Goal: Check status: Check status

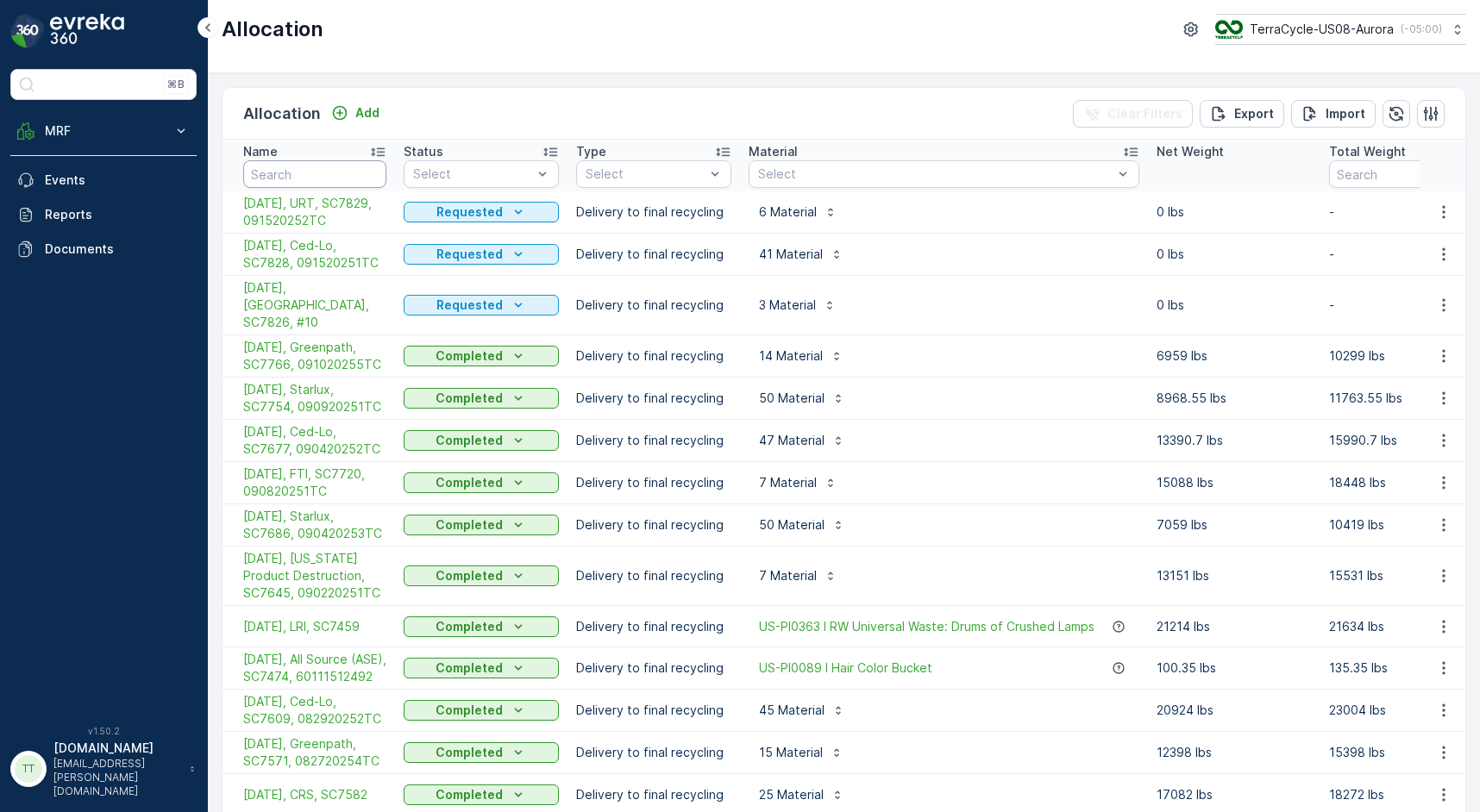
click at [324, 177] on input "text" at bounding box center [315, 173] width 143 height 27
type input "SC6831"
click at [287, 176] on input "SC6831" at bounding box center [315, 173] width 143 height 27
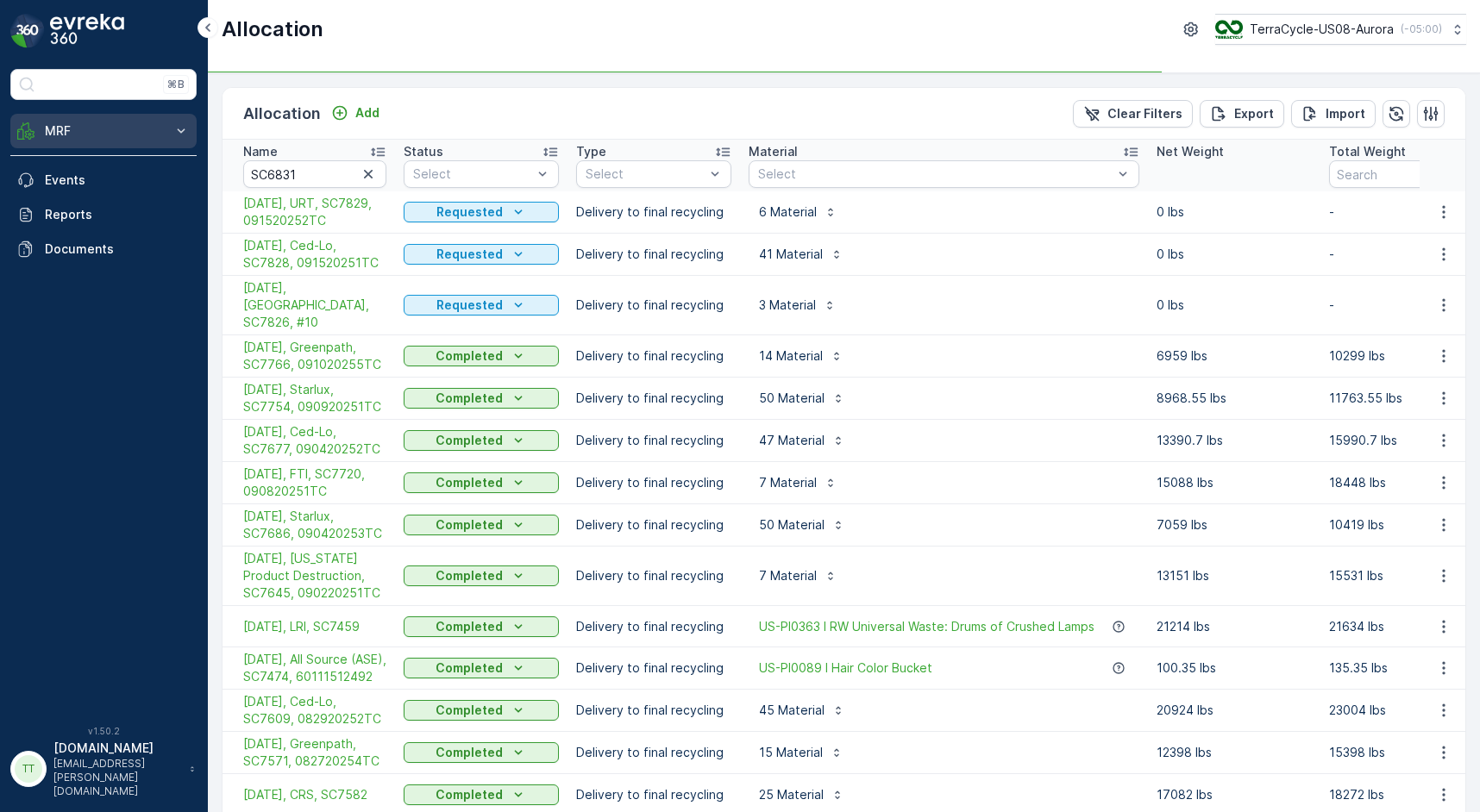
click at [141, 136] on p "MRF" at bounding box center [103, 132] width 118 height 18
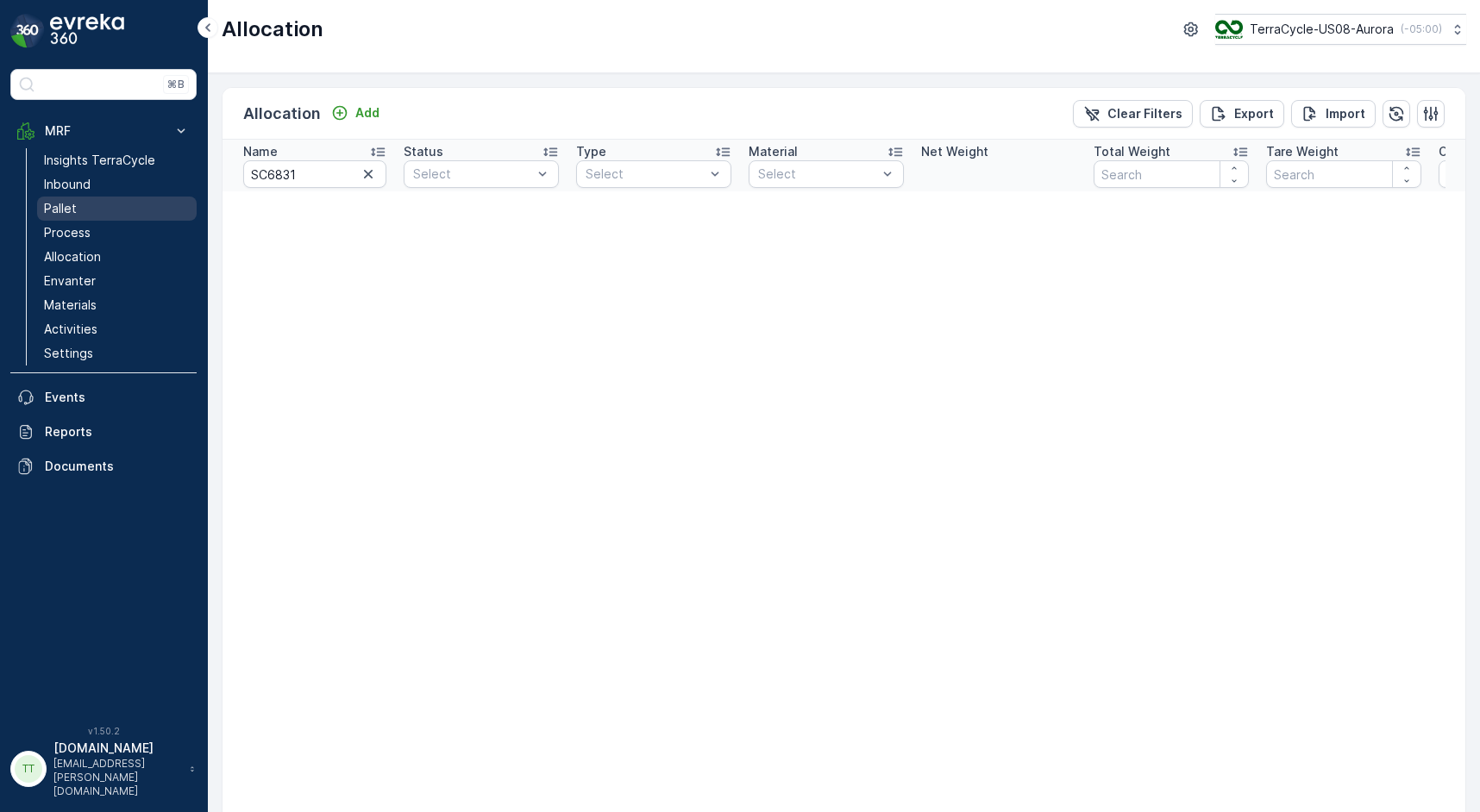
click at [96, 208] on link "Pallet" at bounding box center [117, 208] width 159 height 24
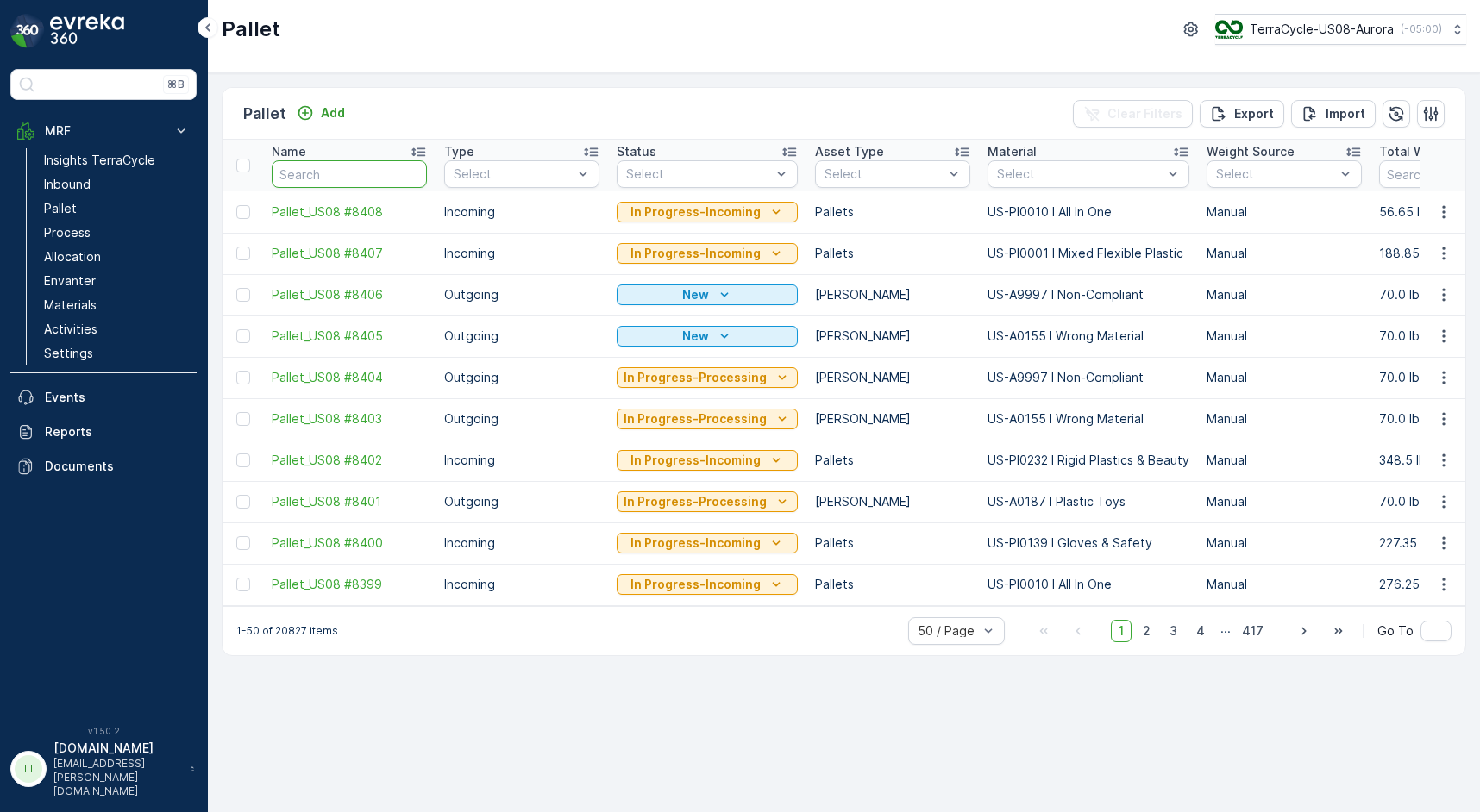
paste input "SC 7691"
click at [374, 172] on input "text" at bounding box center [349, 173] width 156 height 27
type input "SC 7691"
click at [309, 174] on input "SC 7691" at bounding box center [349, 173] width 156 height 27
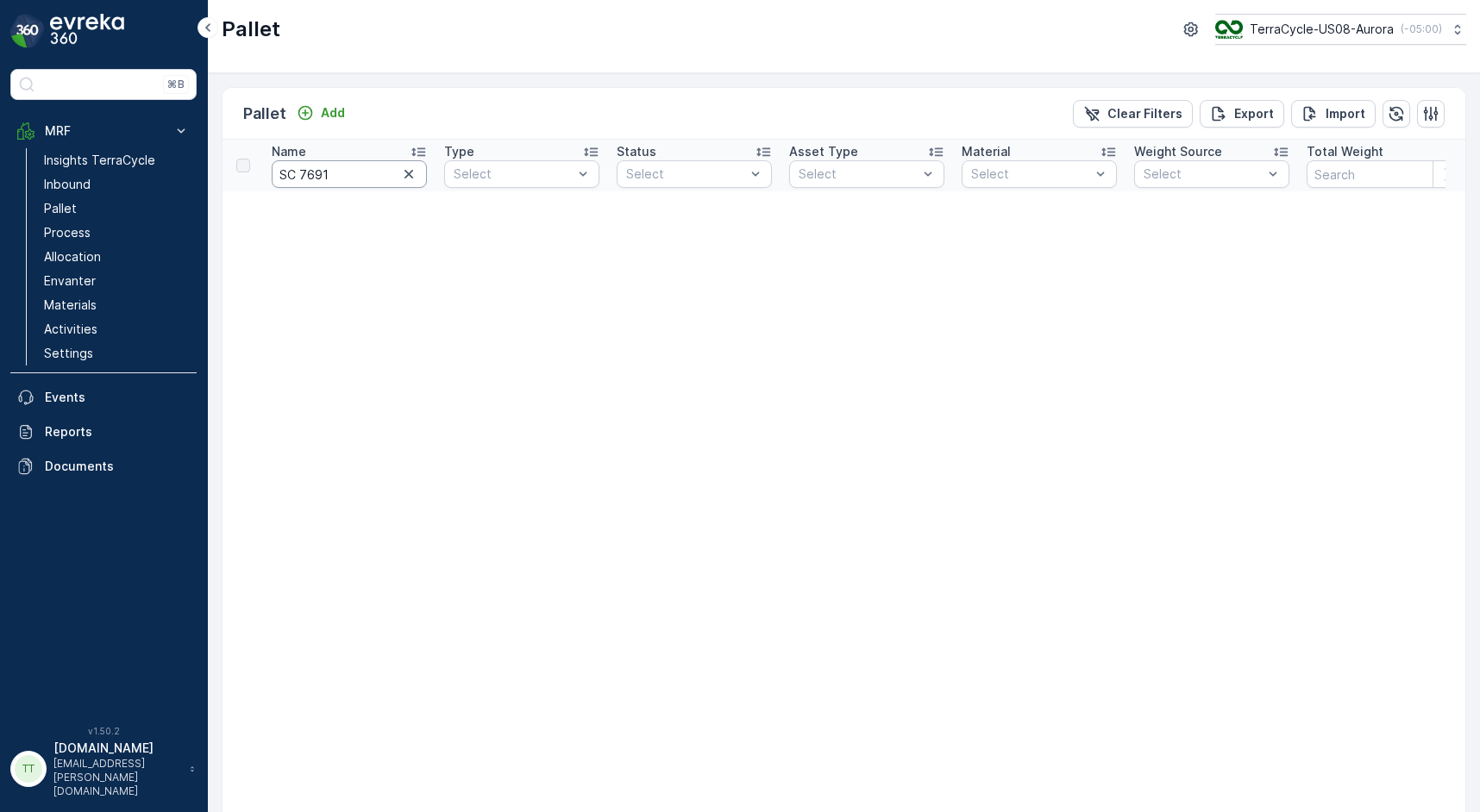
click at [302, 175] on input "SC 7691" at bounding box center [349, 173] width 156 height 27
type input "SC7691"
click at [357, 178] on input "SC7691" at bounding box center [349, 173] width 156 height 27
type input "SC6831"
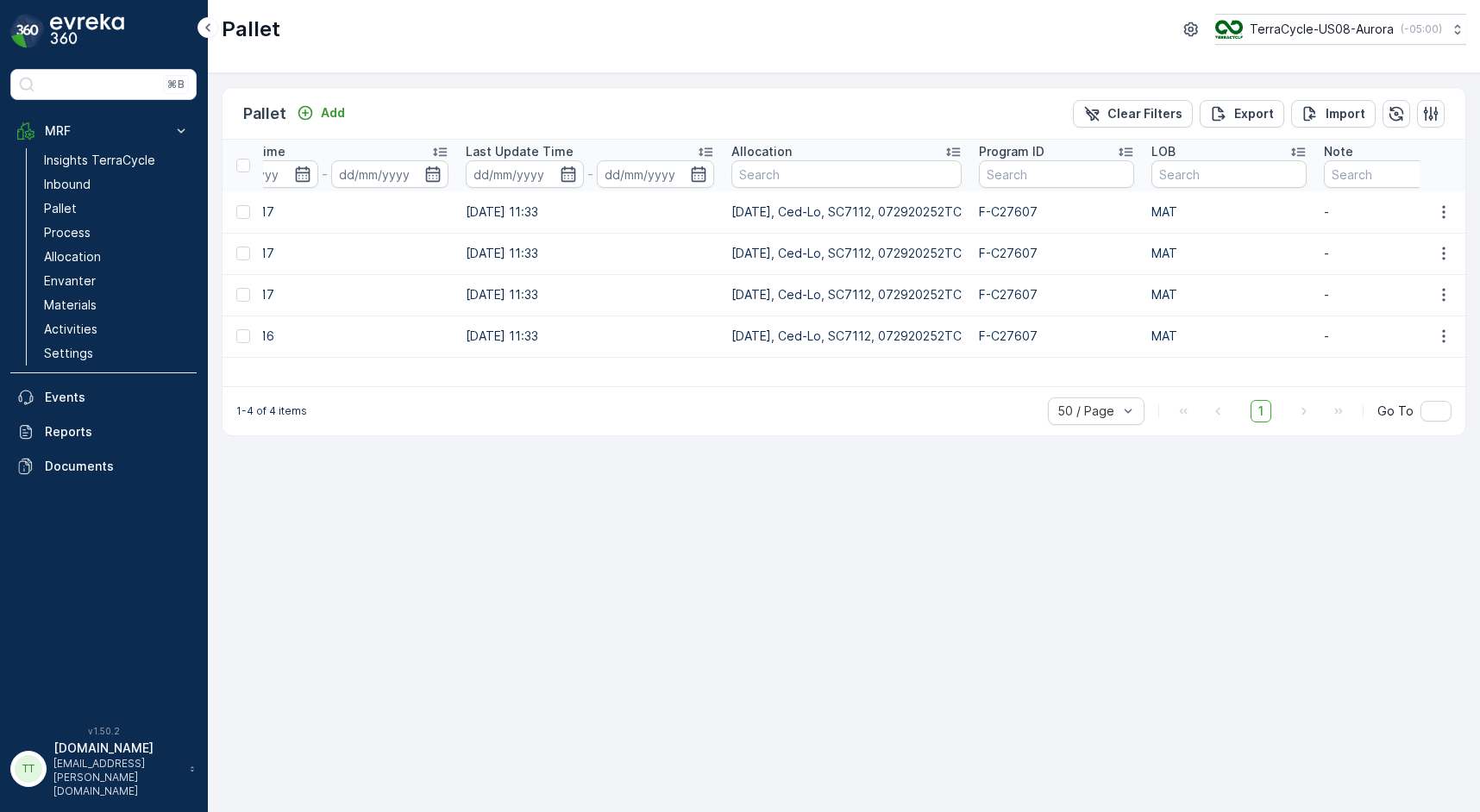
scroll to position [0, 2087]
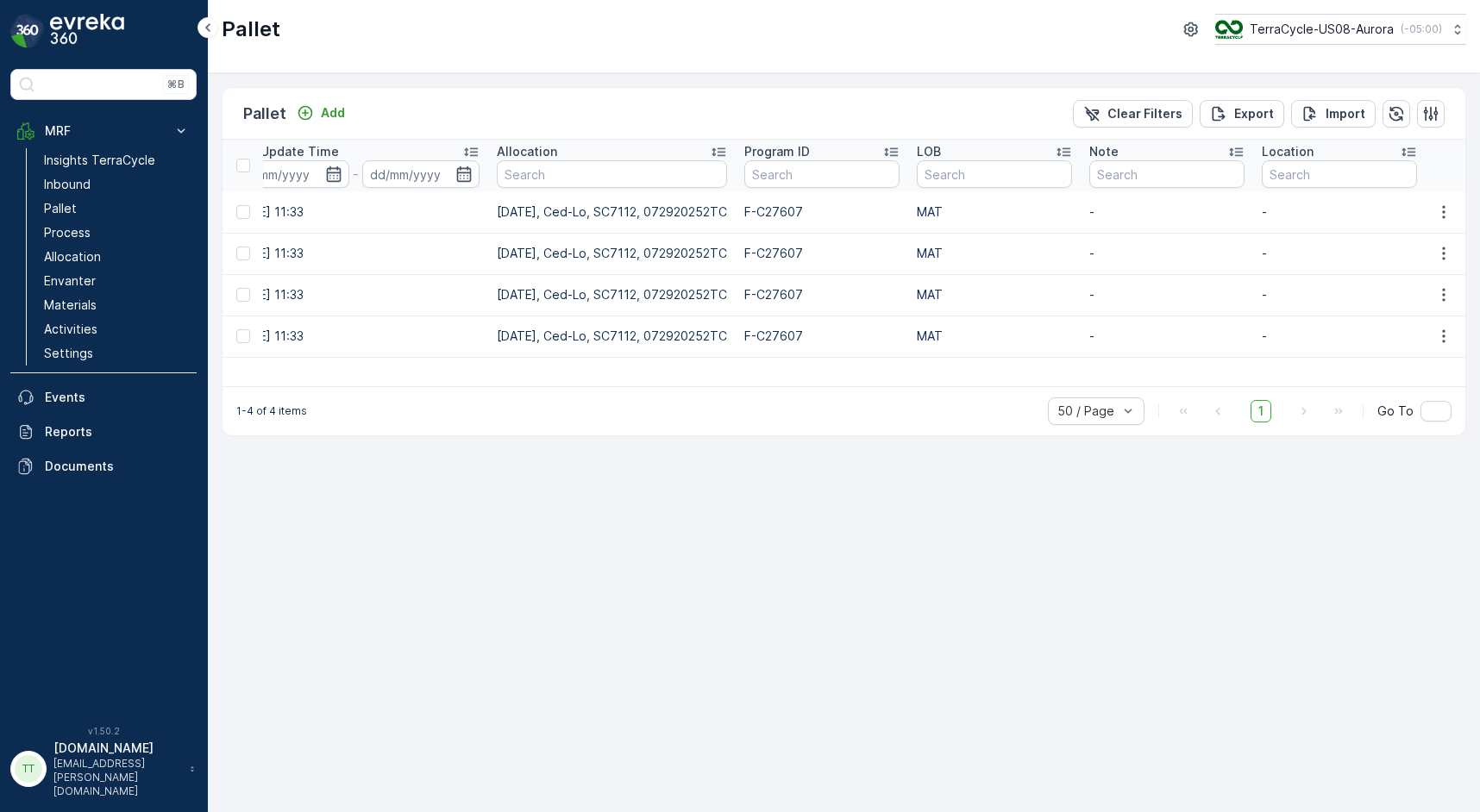
click at [610, 207] on p "[DATE], Ced-Lo, SC7112, 072920252TC" at bounding box center [612, 212] width 231 height 18
copy p "SC7112"
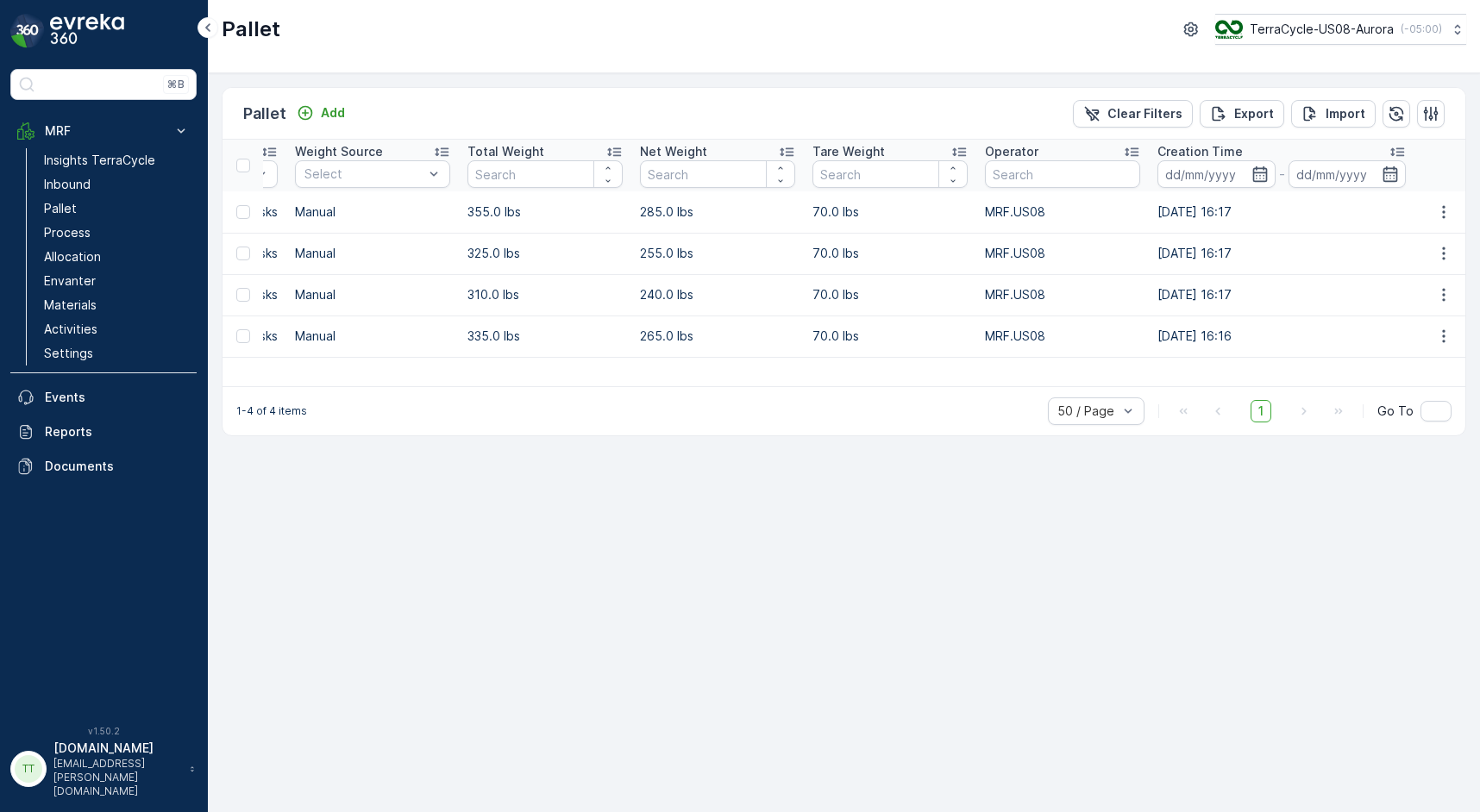
scroll to position [0, 446]
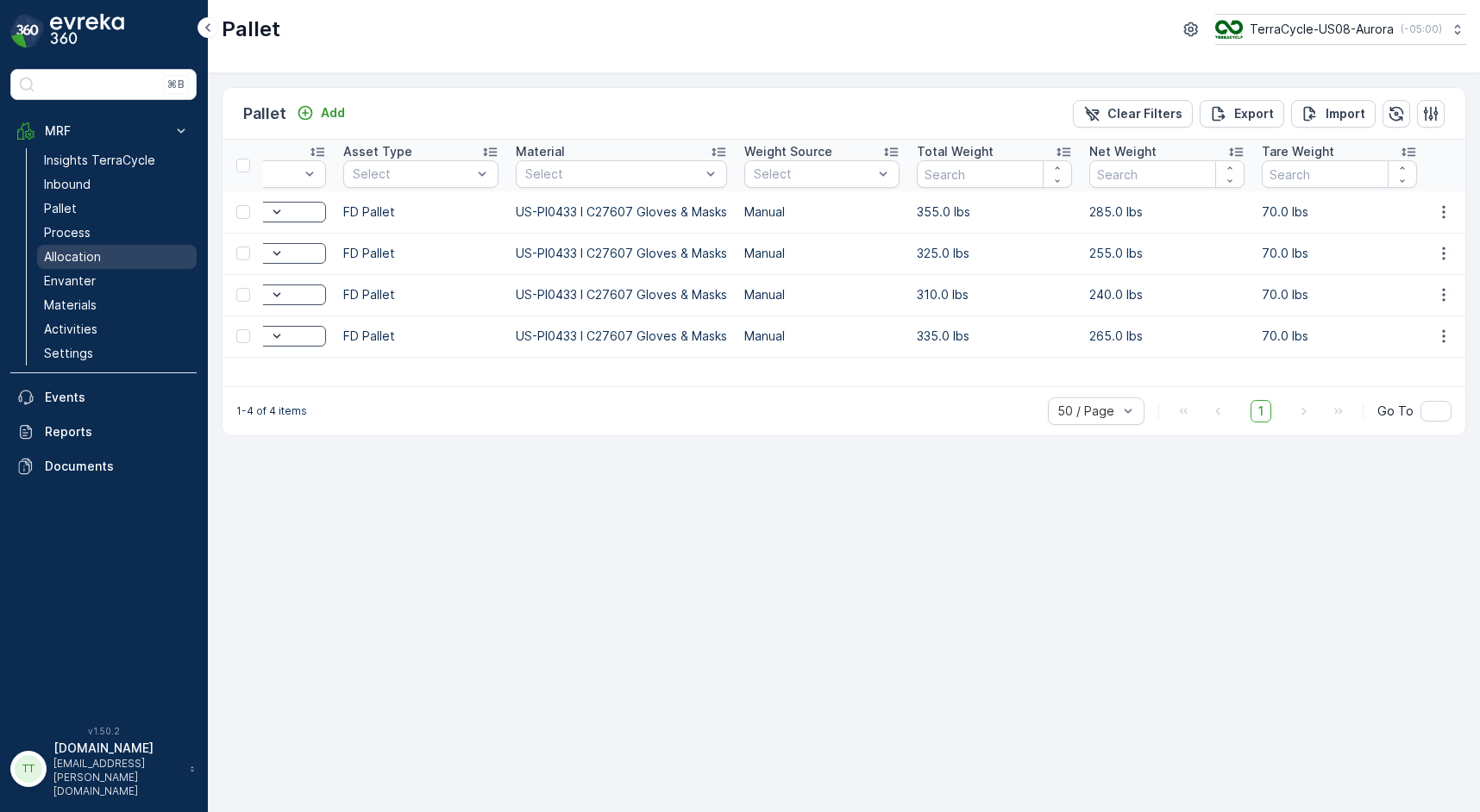
click at [97, 263] on p "Allocation" at bounding box center [72, 257] width 57 height 18
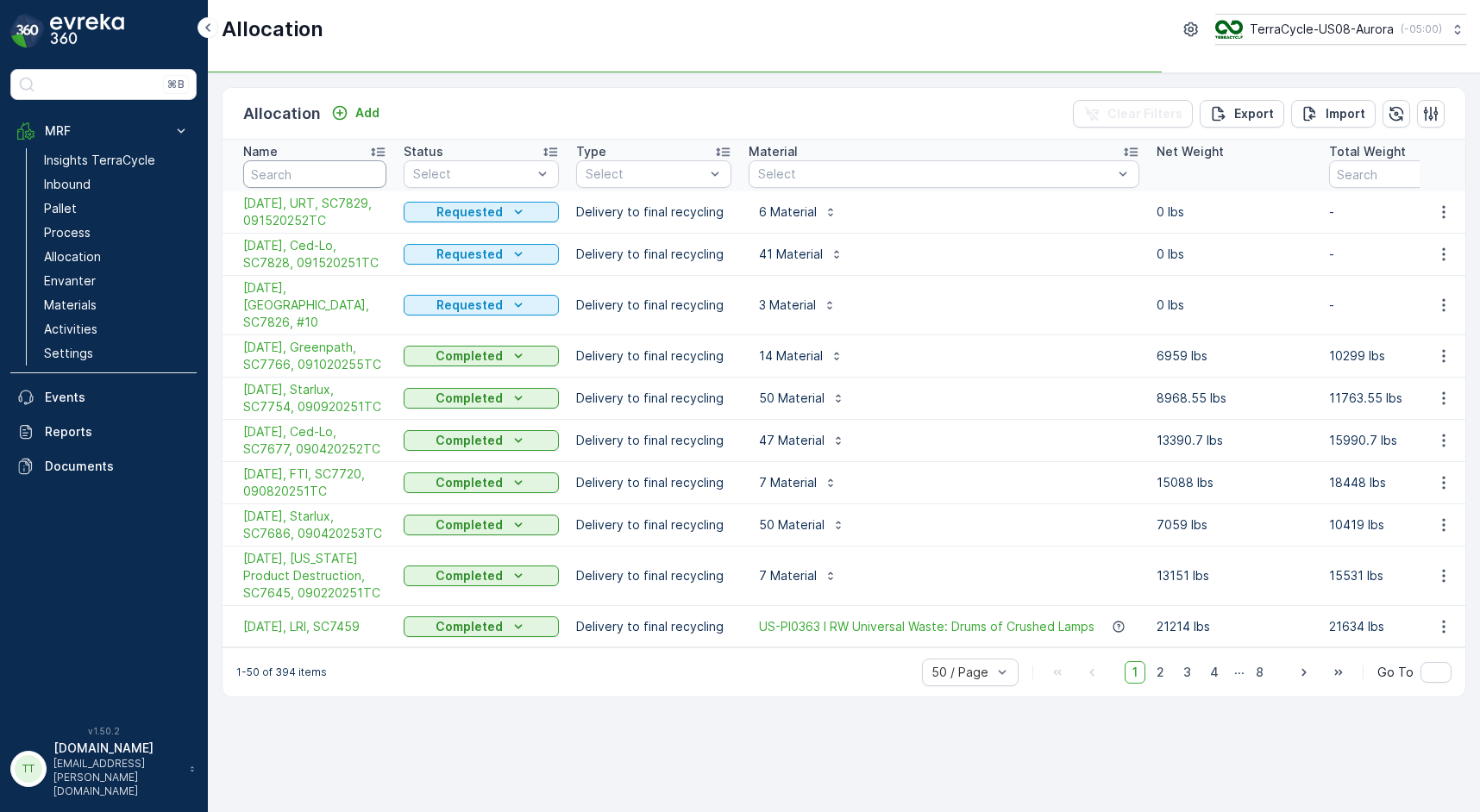
click at [308, 177] on input "text" at bounding box center [315, 173] width 143 height 27
paste input "SC7112"
type input "SC7112"
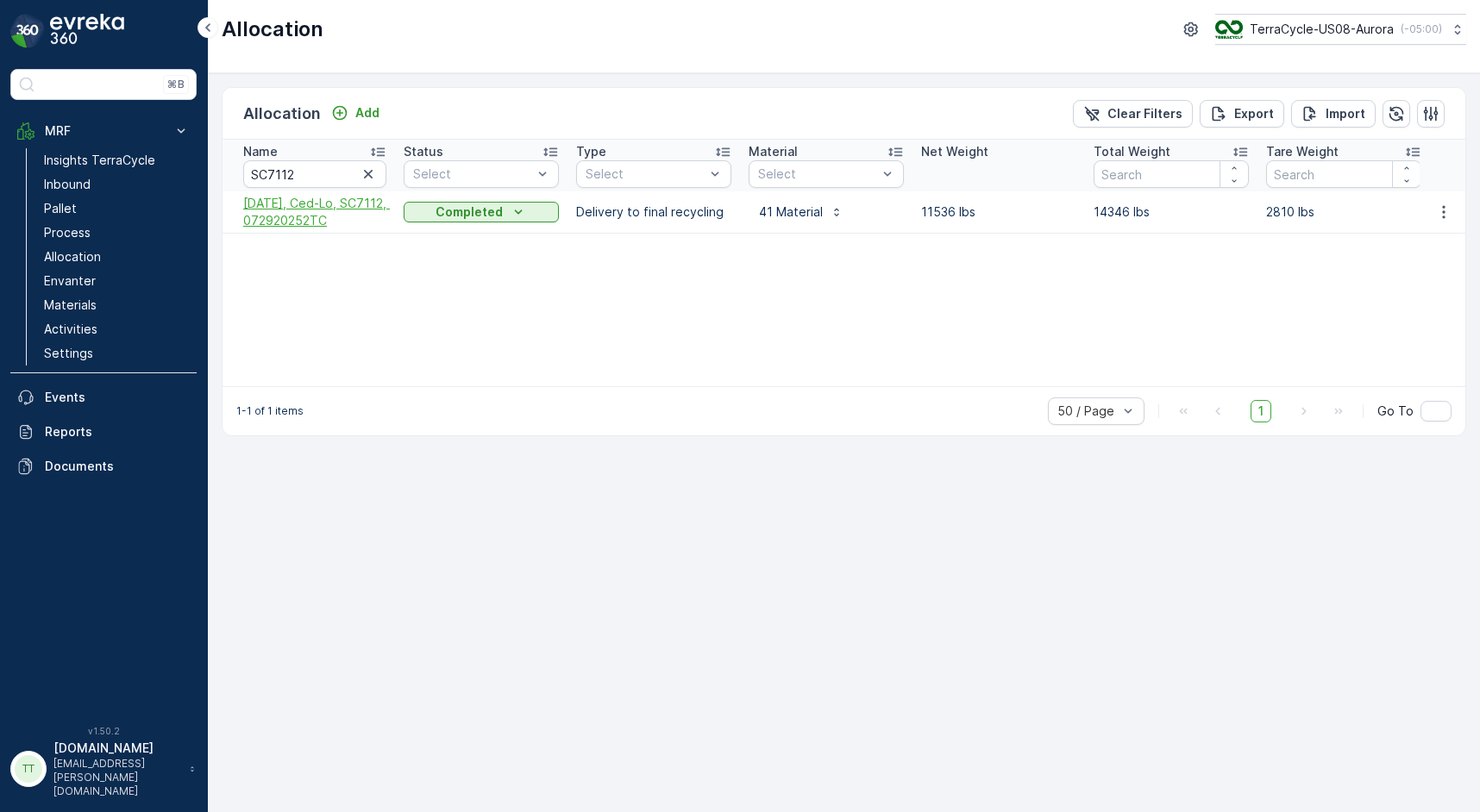
click at [297, 217] on span "[DATE], Ced-Lo, SC7112, 072920252TC" at bounding box center [315, 212] width 143 height 34
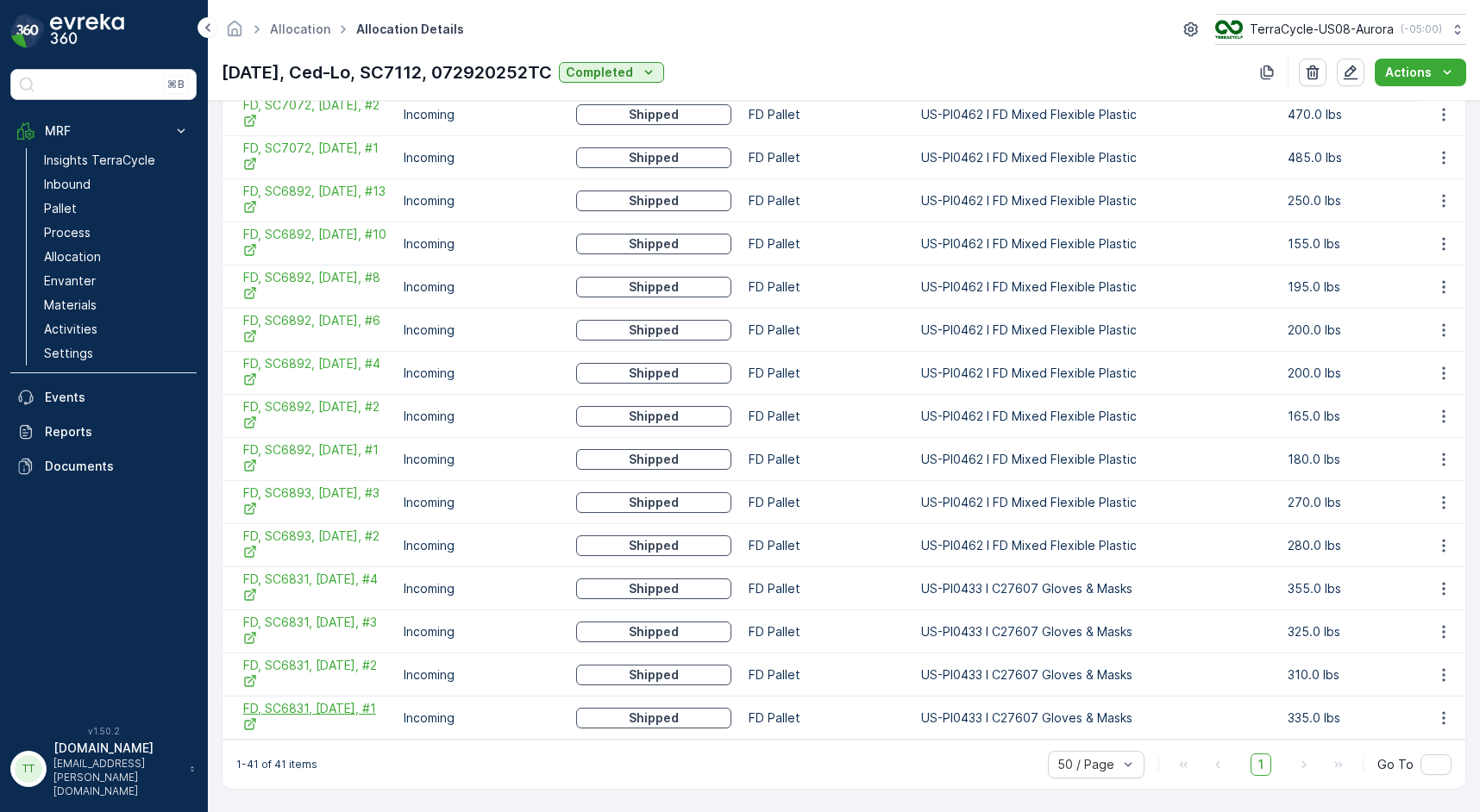
click at [321, 700] on span "FD, SC6831, [DATE], #1" at bounding box center [315, 717] width 143 height 35
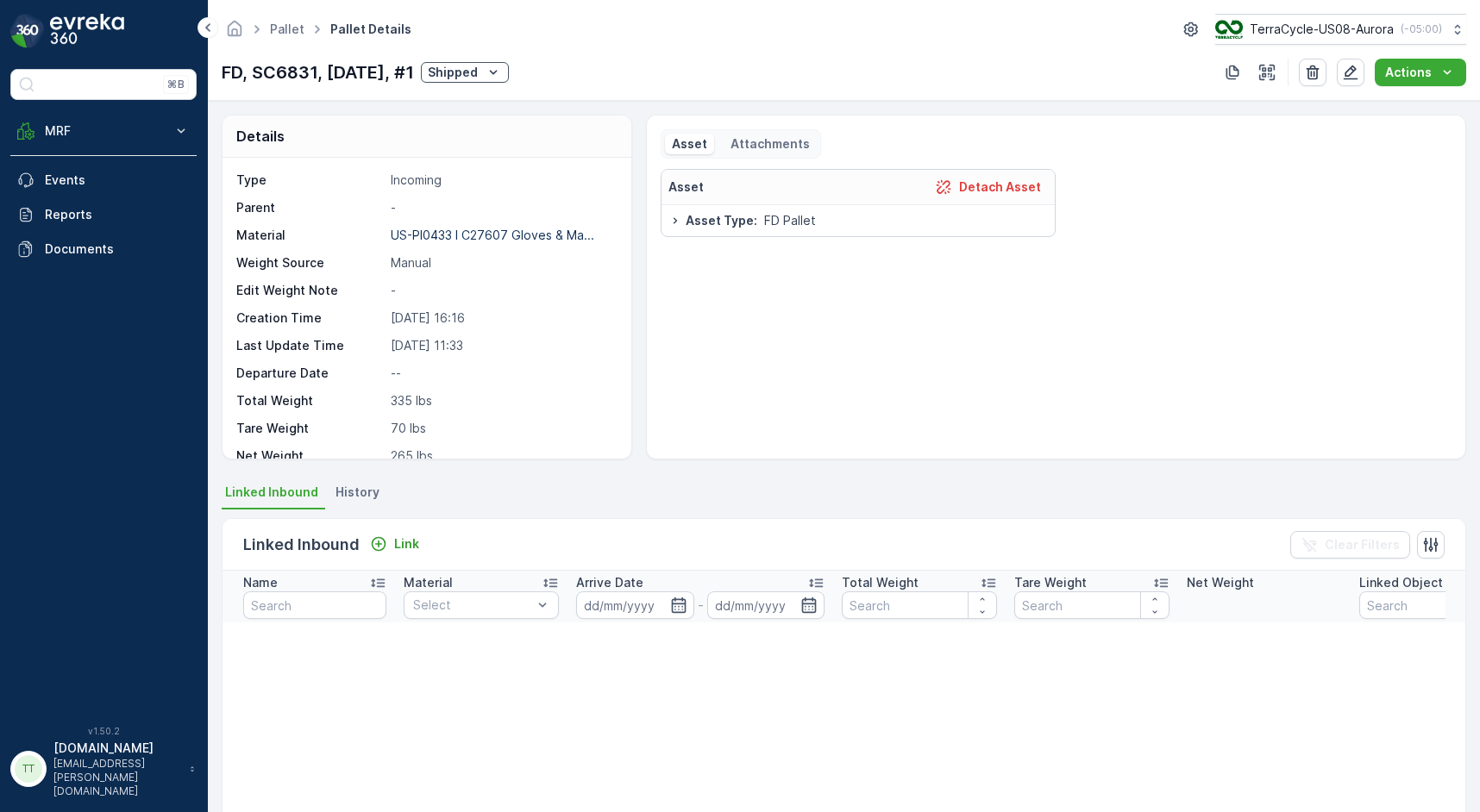
click at [354, 502] on li "History" at bounding box center [359, 494] width 54 height 29
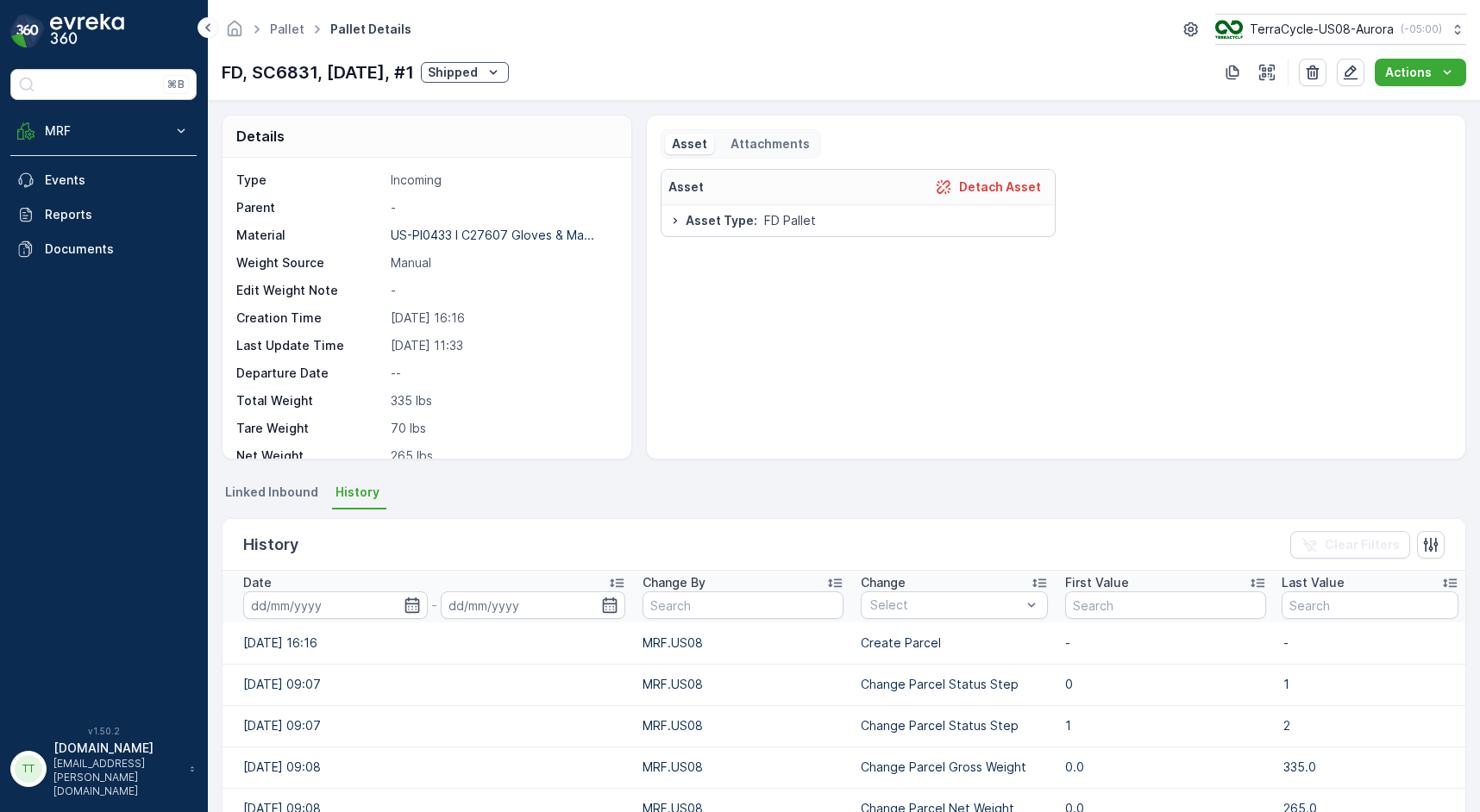
scroll to position [297, 0]
